Goal: Transaction & Acquisition: Purchase product/service

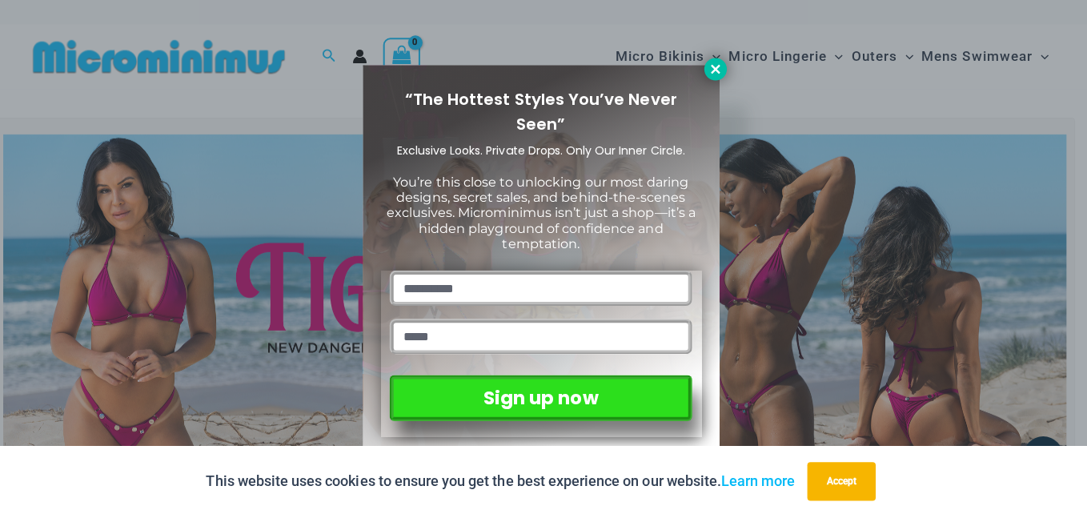
click at [715, 73] on icon at bounding box center [717, 69] width 14 height 14
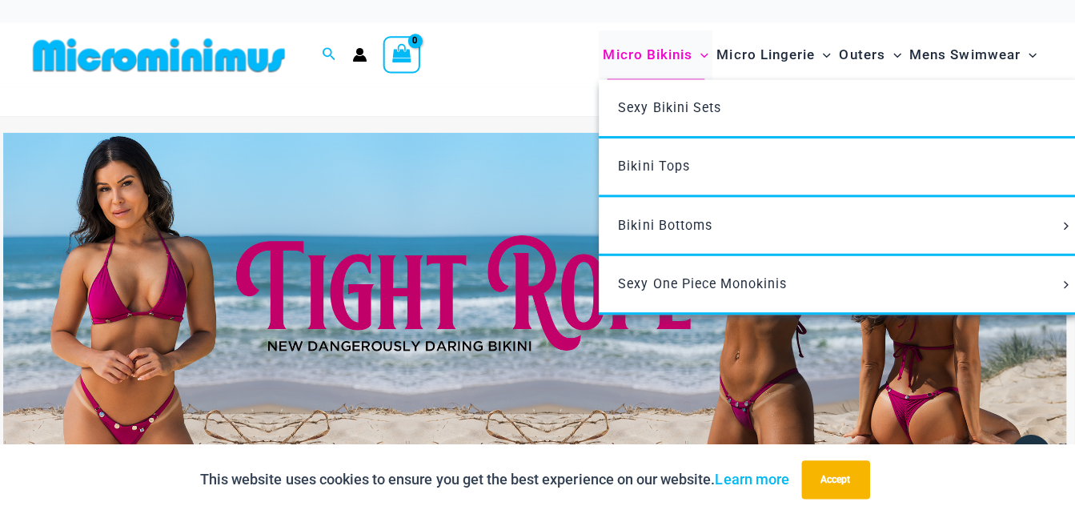
click at [668, 59] on span "Micro Bikinis" at bounding box center [649, 56] width 89 height 41
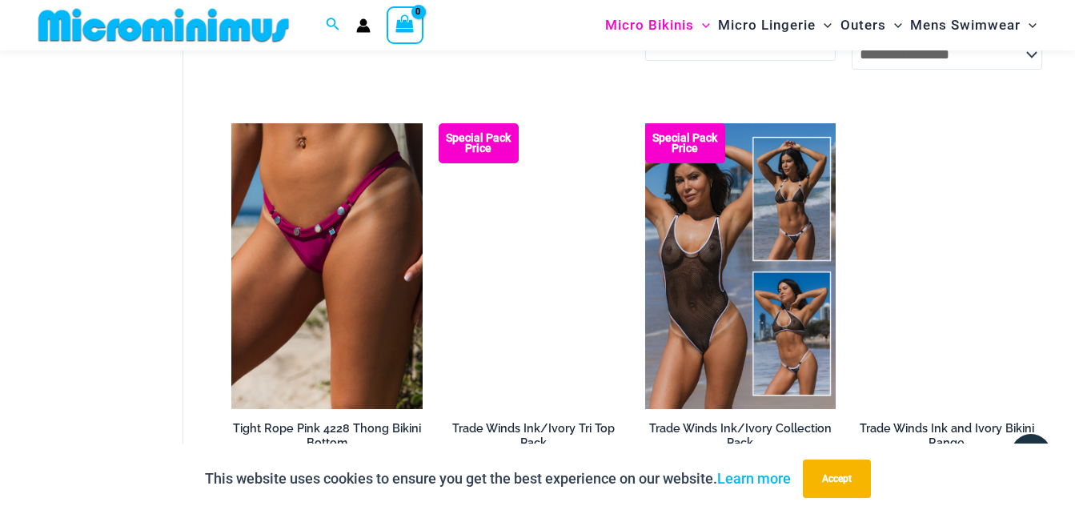
scroll to position [927, 0]
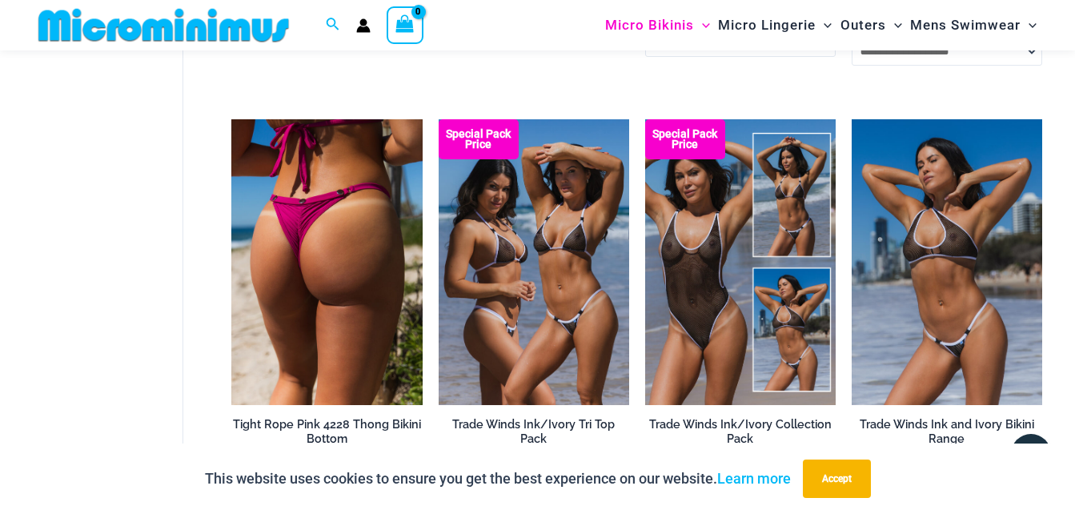
click at [315, 304] on img at bounding box center [326, 262] width 190 height 286
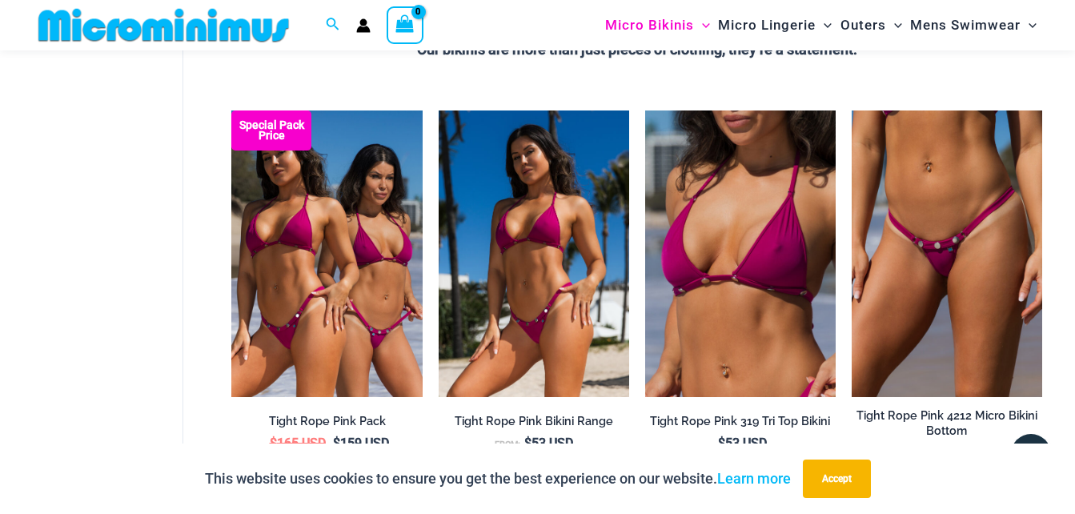
scroll to position [485, 0]
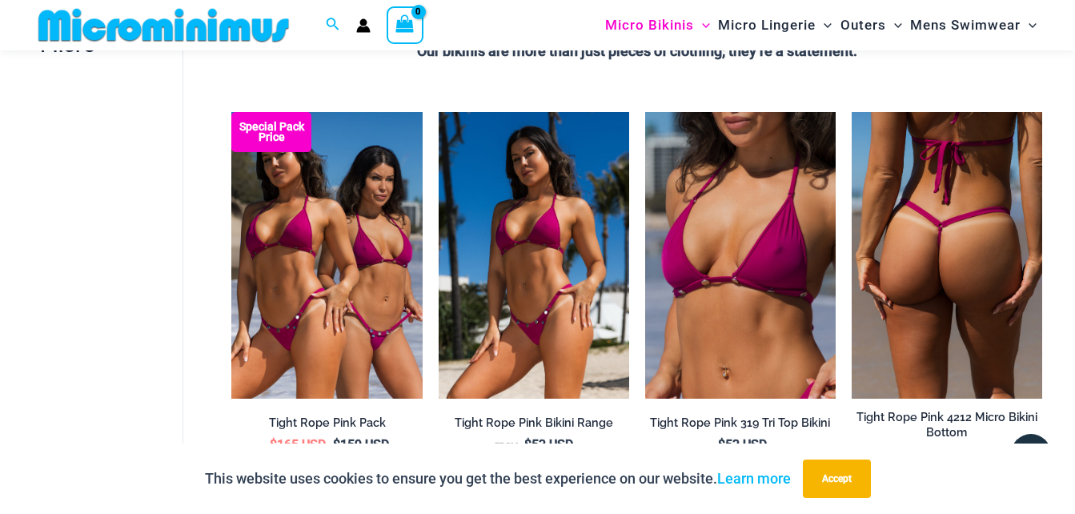
click at [956, 262] on img at bounding box center [947, 255] width 190 height 286
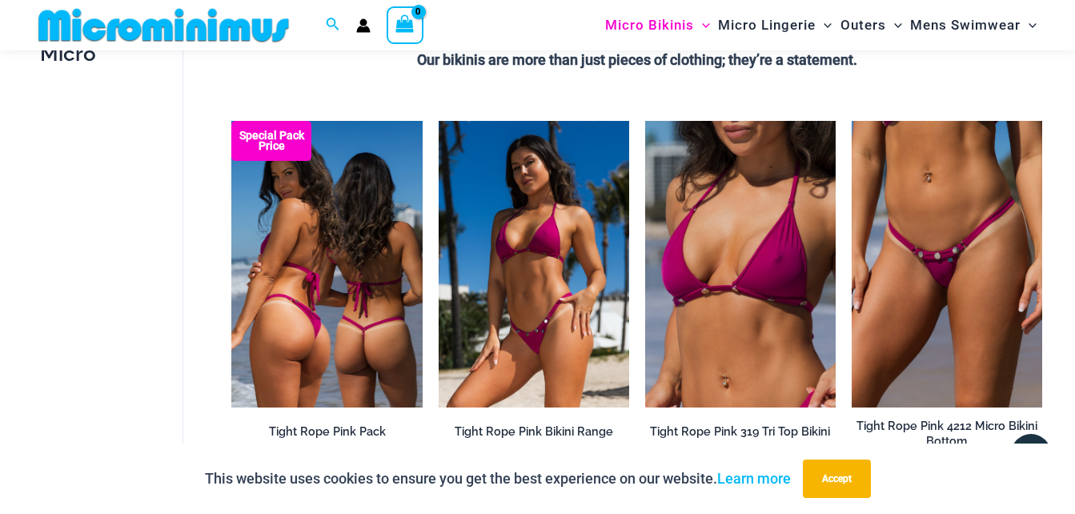
click at [375, 299] on img at bounding box center [326, 264] width 190 height 286
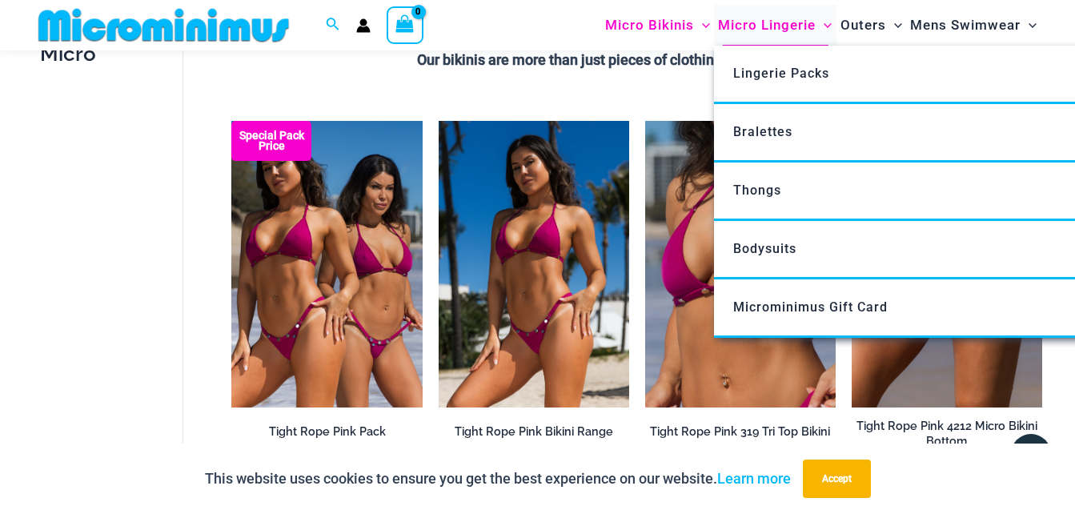
click at [771, 28] on span "Micro Lingerie" at bounding box center [767, 25] width 98 height 41
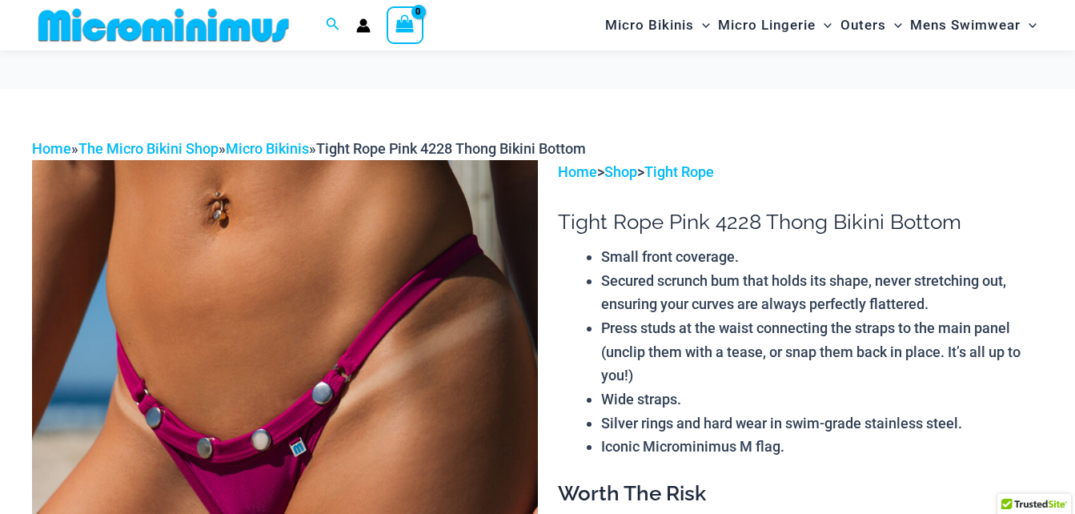
scroll to position [102, 0]
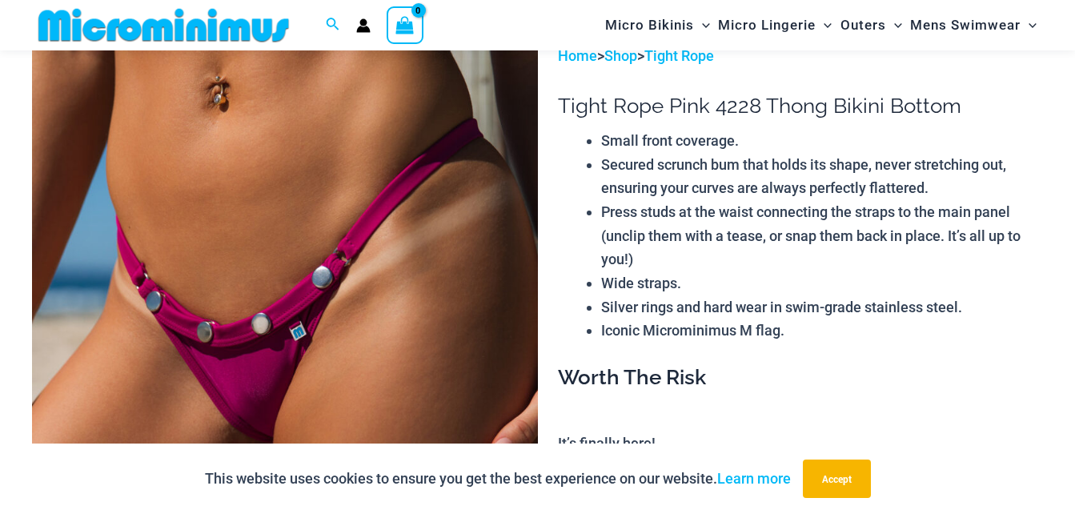
click at [174, 353] on img at bounding box center [285, 423] width 506 height 758
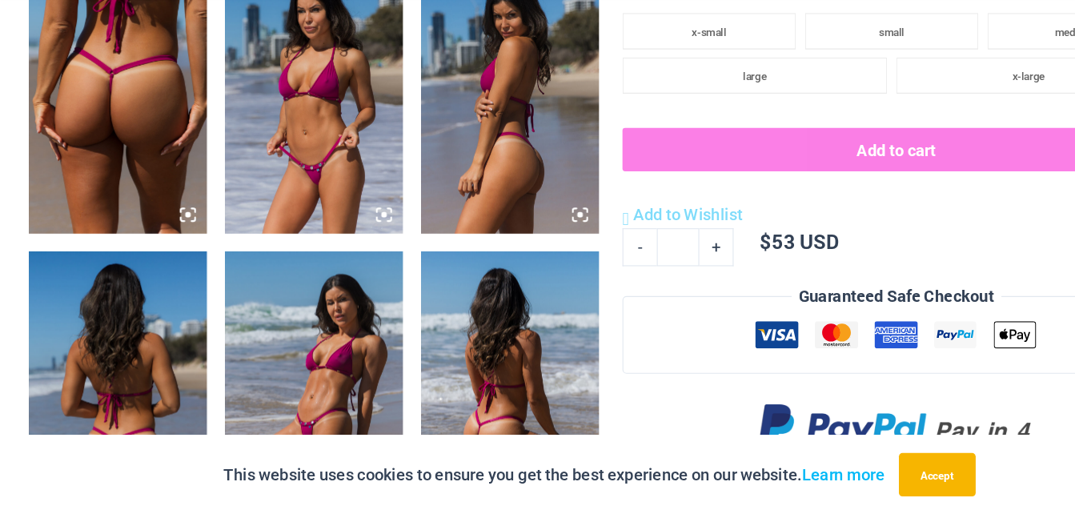
scroll to position [891, 0]
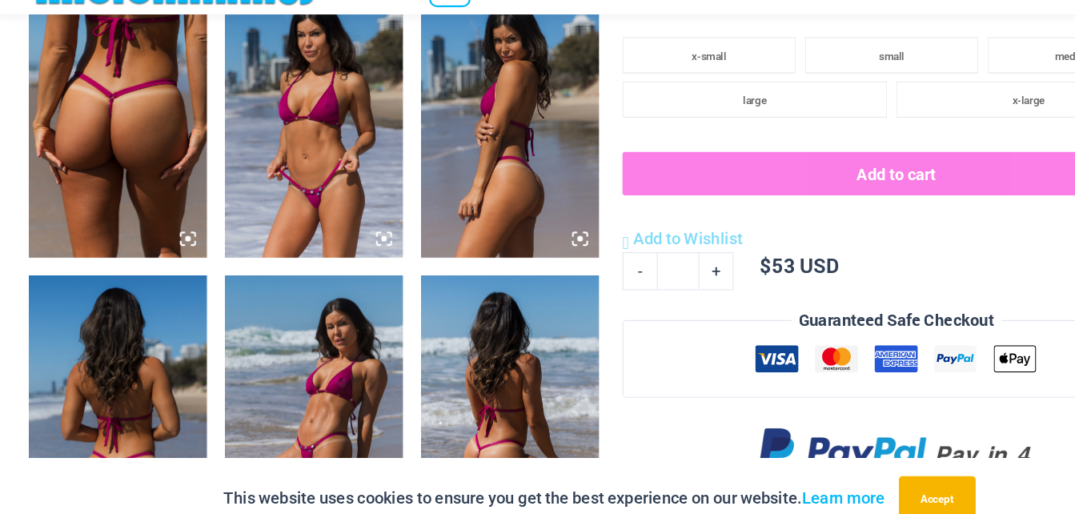
click at [119, 186] on img at bounding box center [111, 148] width 158 height 237
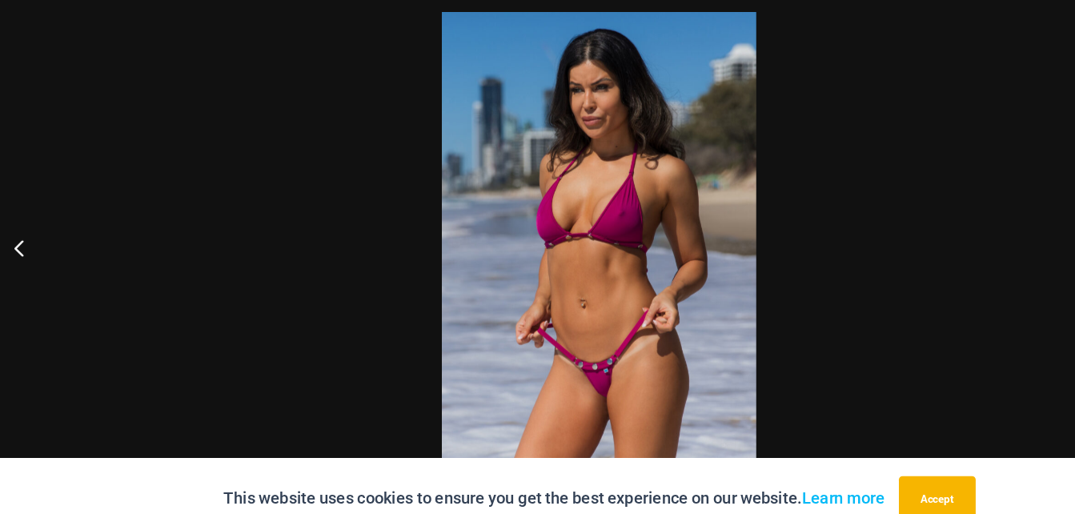
click at [331, 167] on div at bounding box center [537, 257] width 1075 height 514
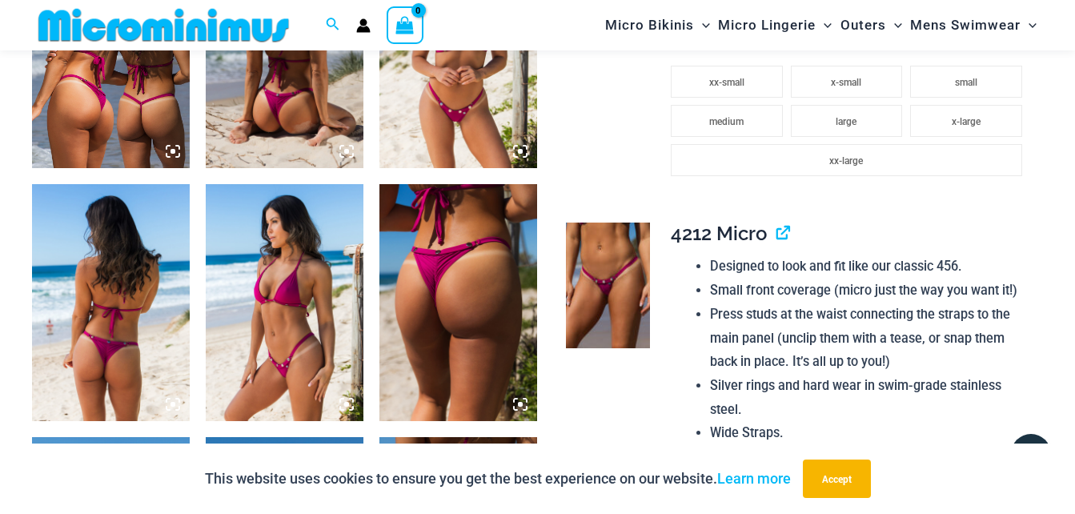
scroll to position [993, 0]
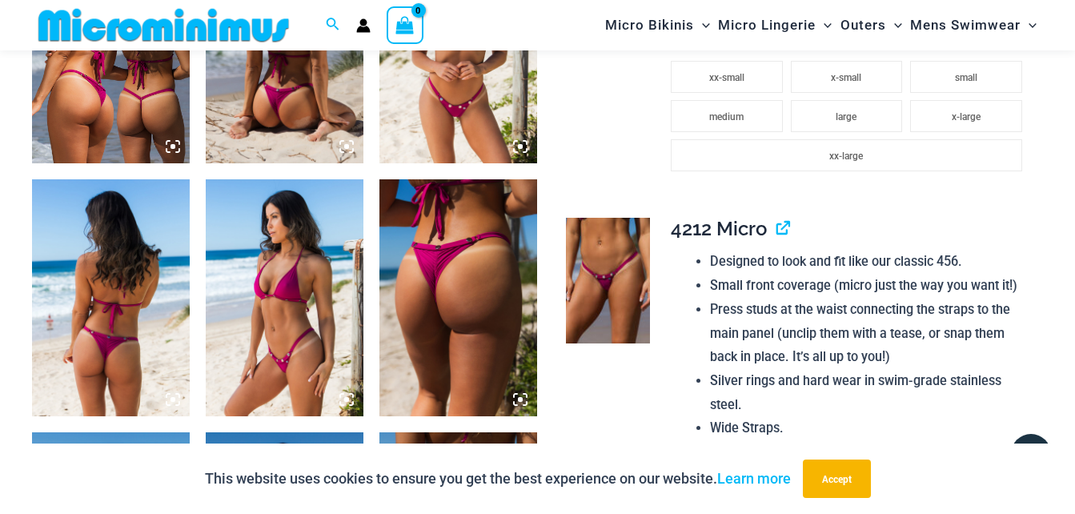
click at [128, 111] on img at bounding box center [111, 45] width 158 height 237
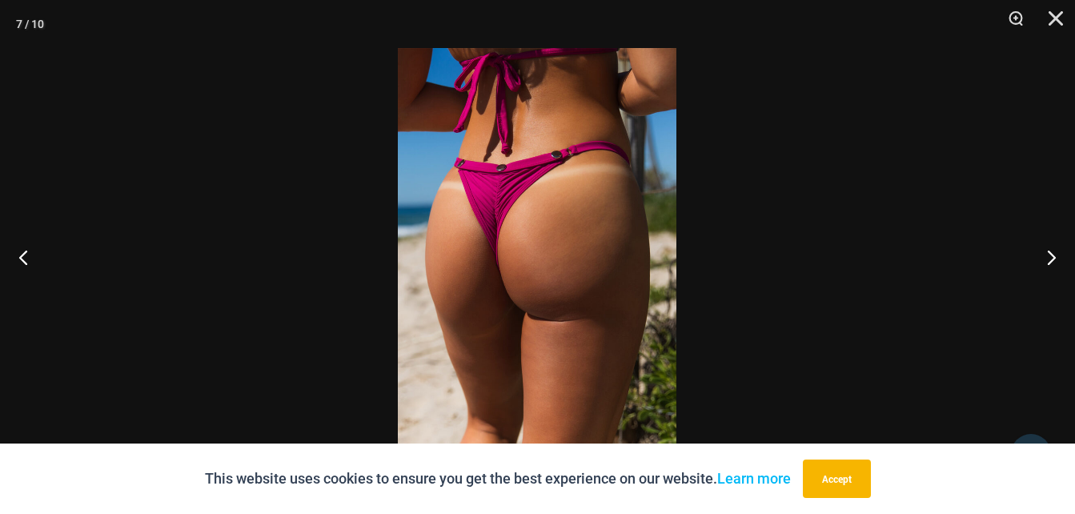
click at [372, 371] on div at bounding box center [537, 257] width 1075 height 514
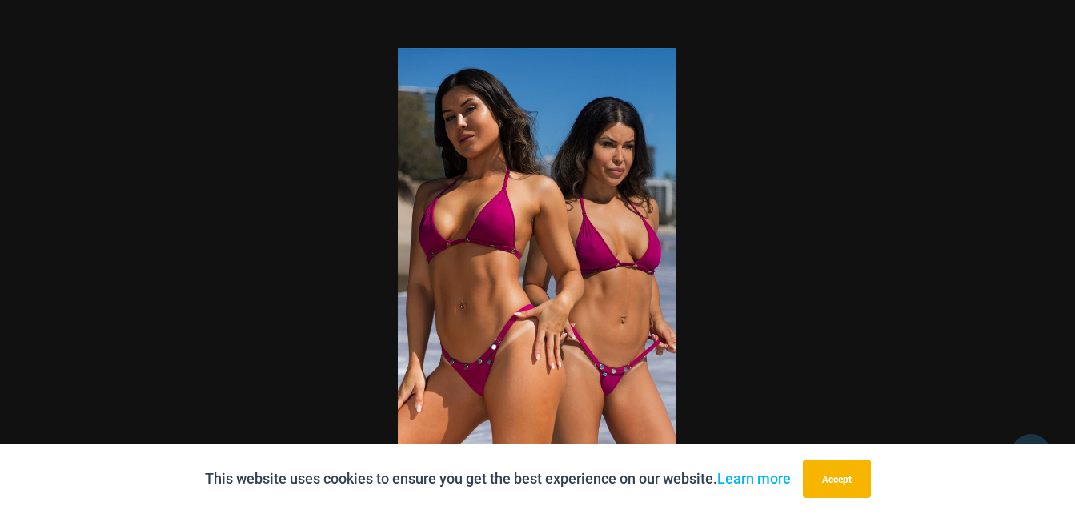
click at [314, 180] on div at bounding box center [537, 257] width 1075 height 514
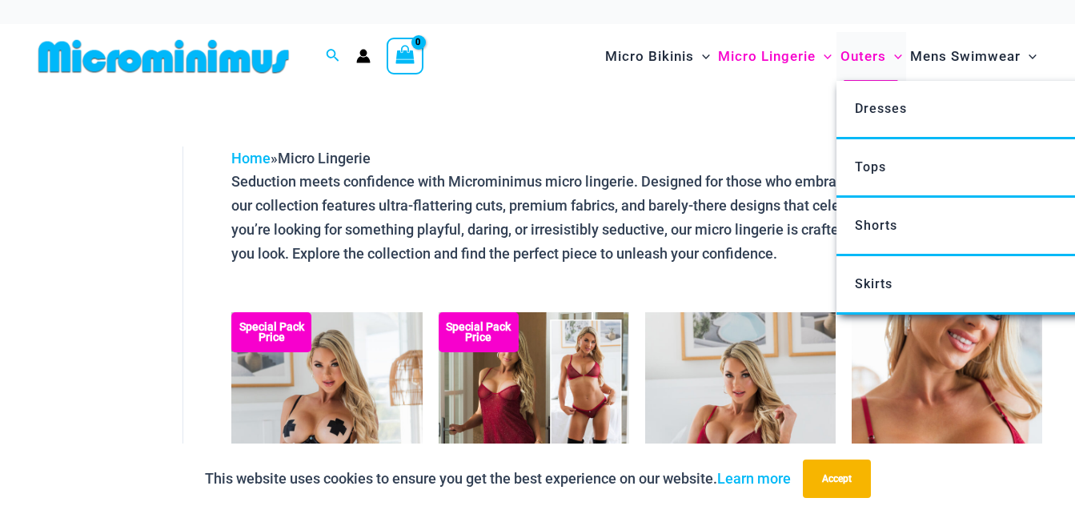
click at [868, 58] on span "Outers" at bounding box center [863, 56] width 46 height 41
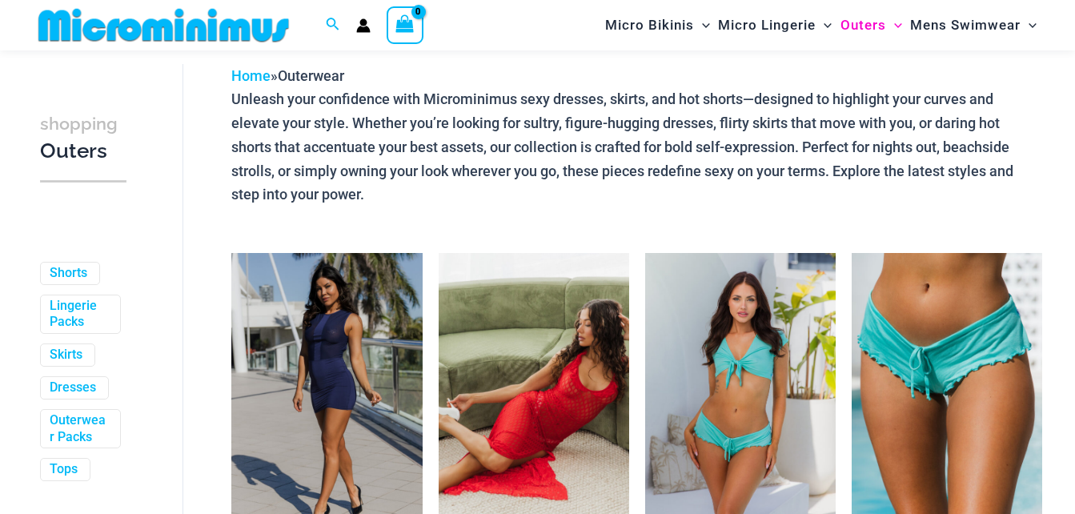
scroll to position [160, 0]
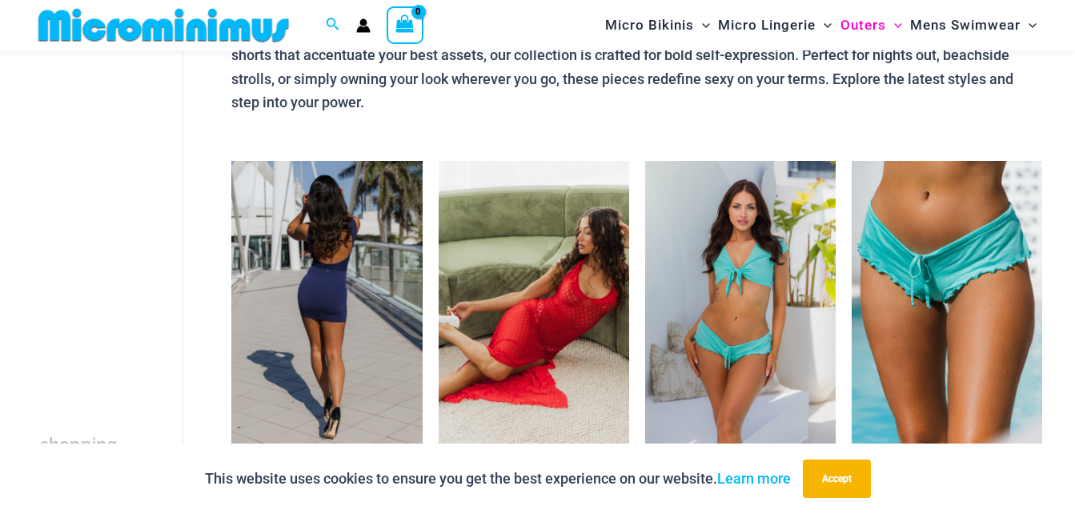
click at [346, 307] on img at bounding box center [326, 304] width 190 height 286
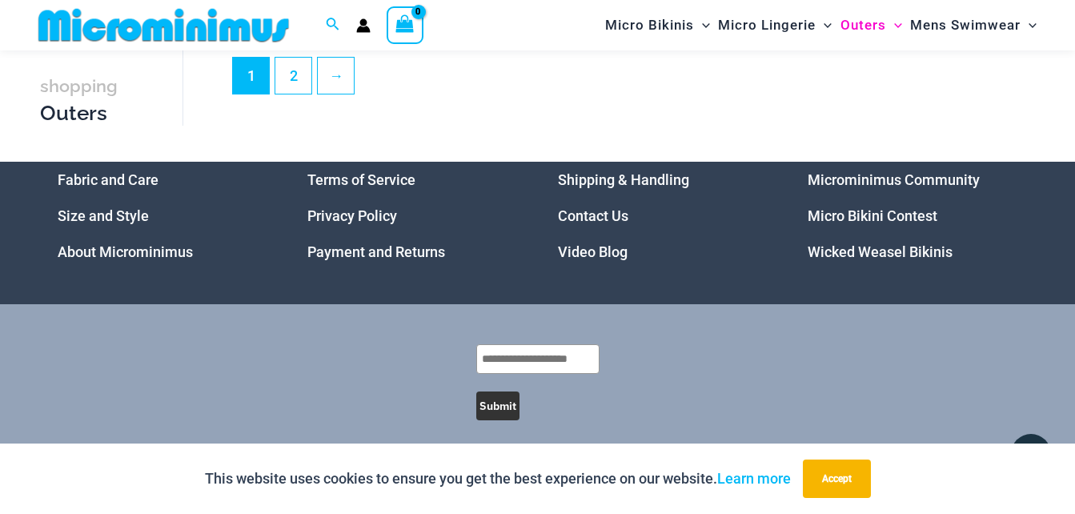
scroll to position [3825, 0]
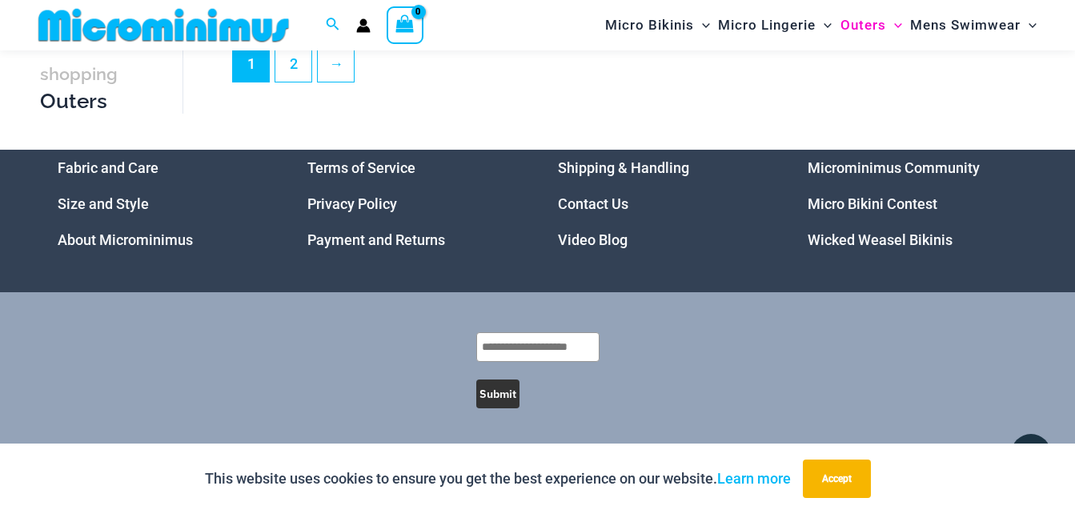
click at [592, 238] on link "Video Blog" at bounding box center [593, 239] width 70 height 17
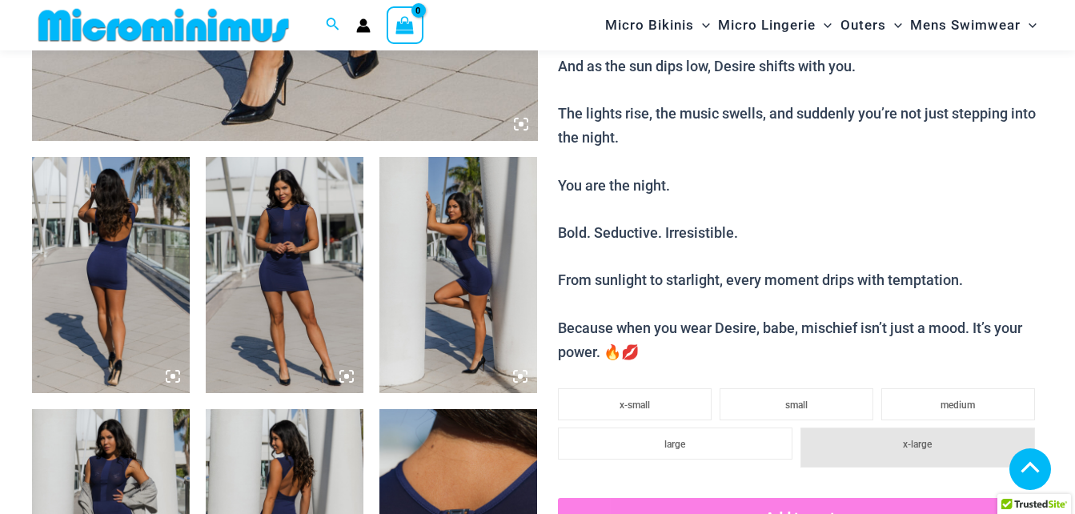
scroll to position [783, 0]
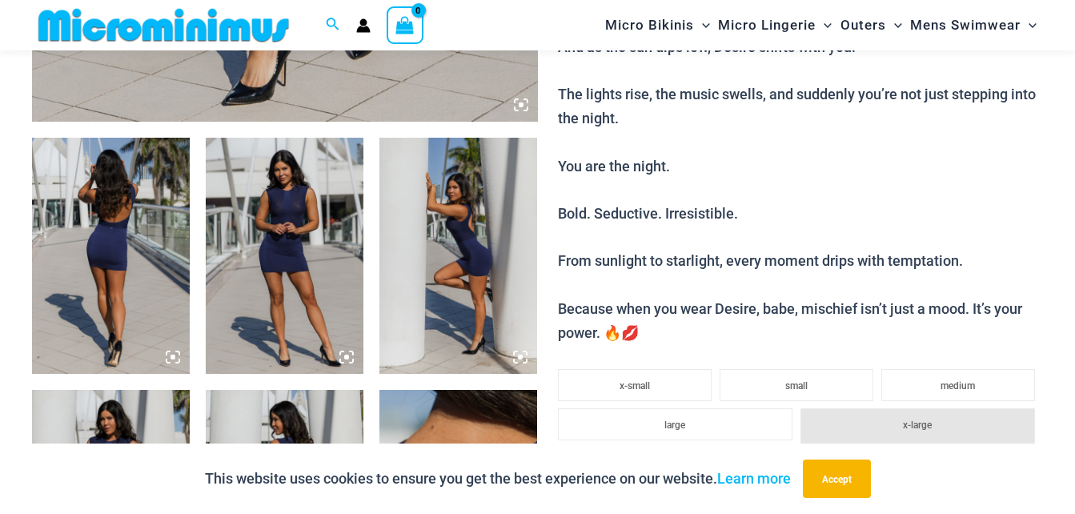
click at [109, 207] on img at bounding box center [111, 256] width 158 height 237
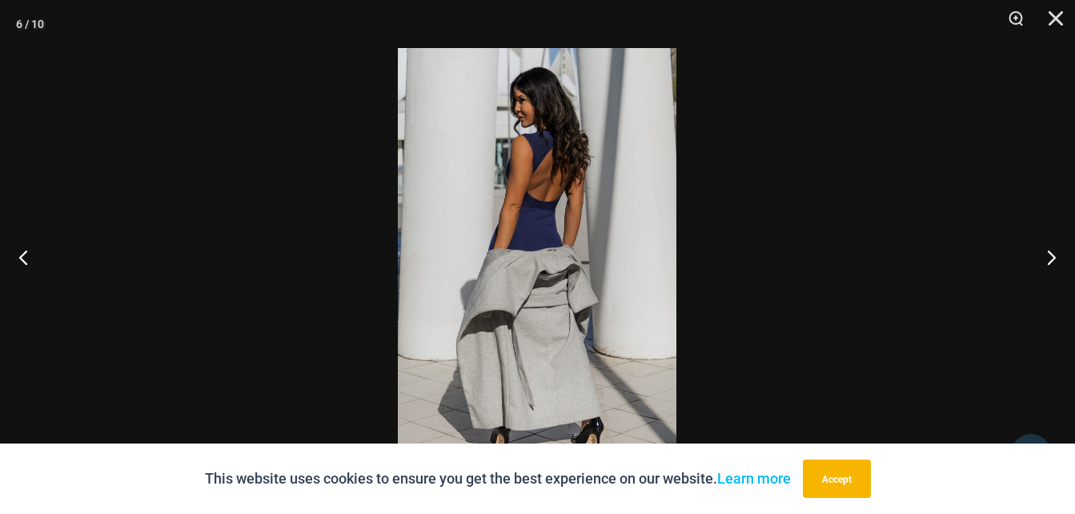
click at [293, 102] on div at bounding box center [537, 257] width 1075 height 514
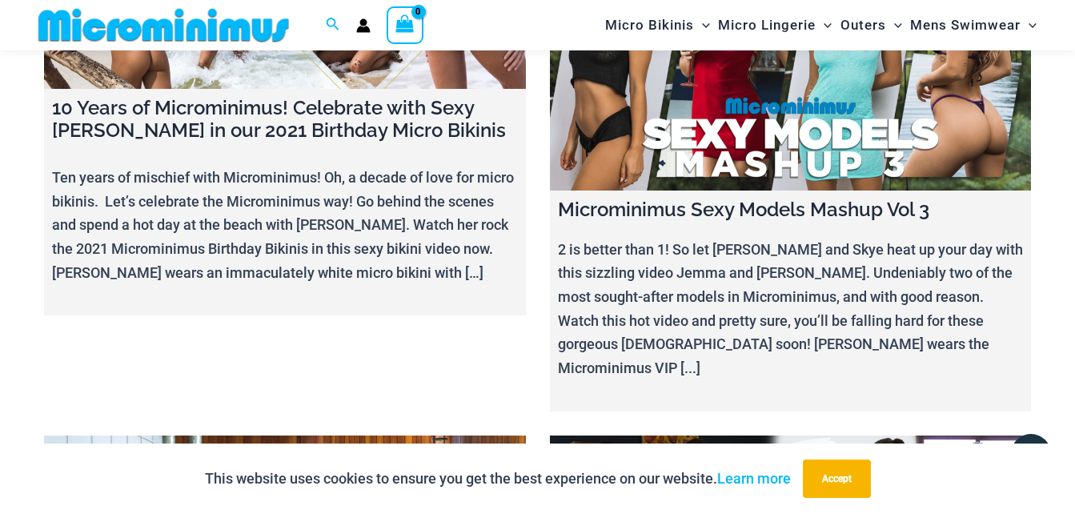
scroll to position [18853, 0]
